Goal: Task Accomplishment & Management: Manage account settings

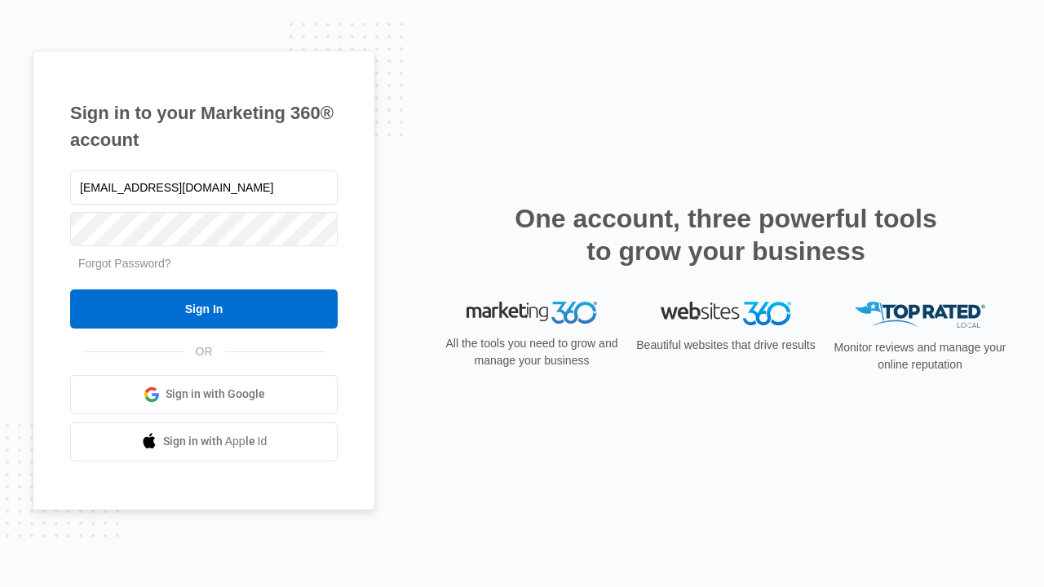
type input "[EMAIL_ADDRESS][DOMAIN_NAME]"
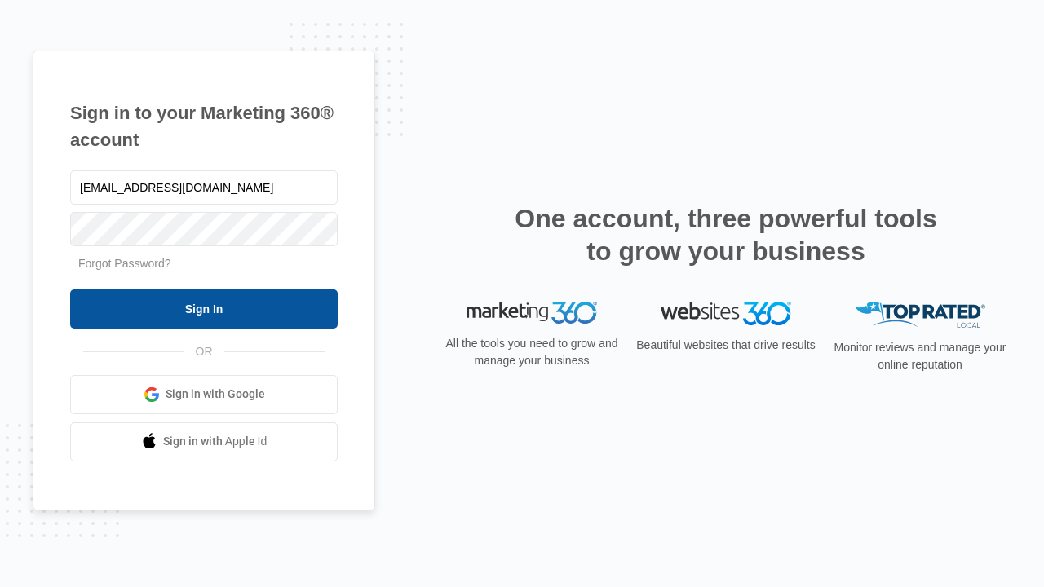
click at [204, 308] on input "Sign In" at bounding box center [204, 309] width 268 height 39
